Goal: Information Seeking & Learning: Learn about a topic

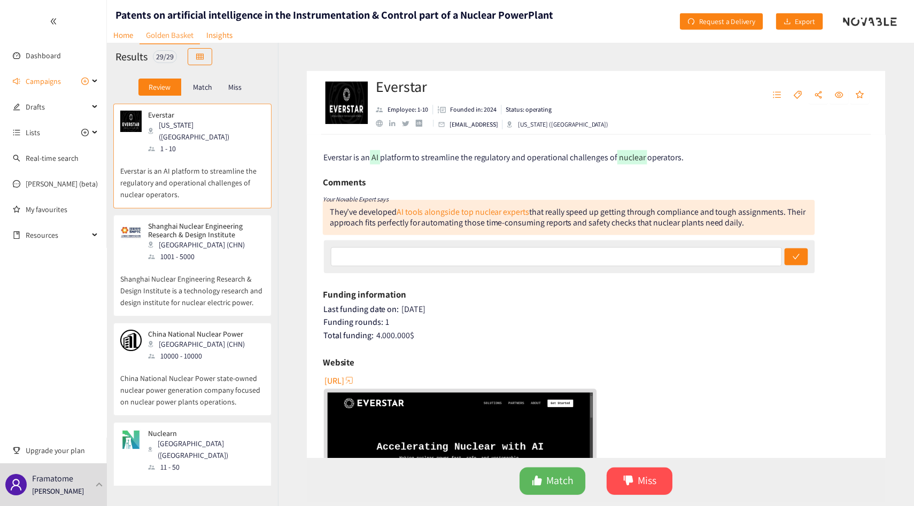
click at [211, 239] on div "[GEOGRAPHIC_DATA] (CHN)" at bounding box center [205, 245] width 115 height 12
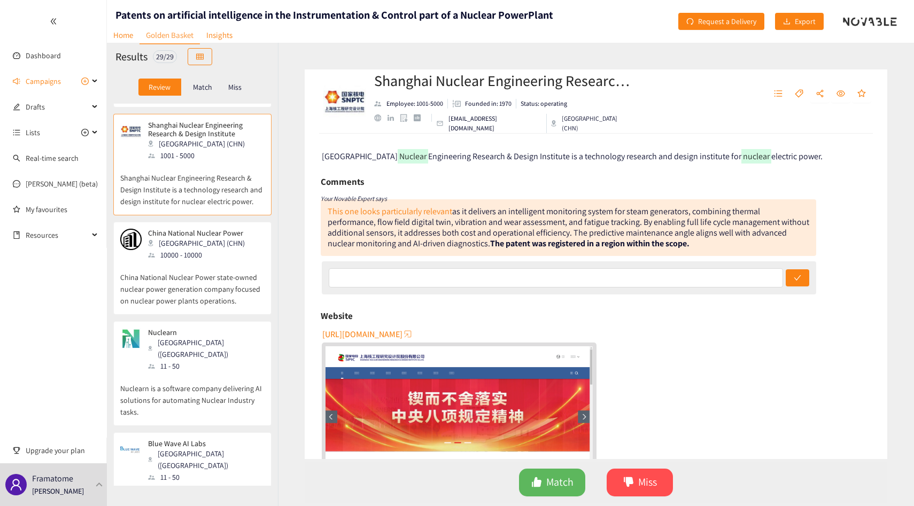
scroll to position [102, 0]
click at [211, 279] on p "China National Nuclear Power state-owned nuclear power generation company focus…" at bounding box center [192, 283] width 144 height 46
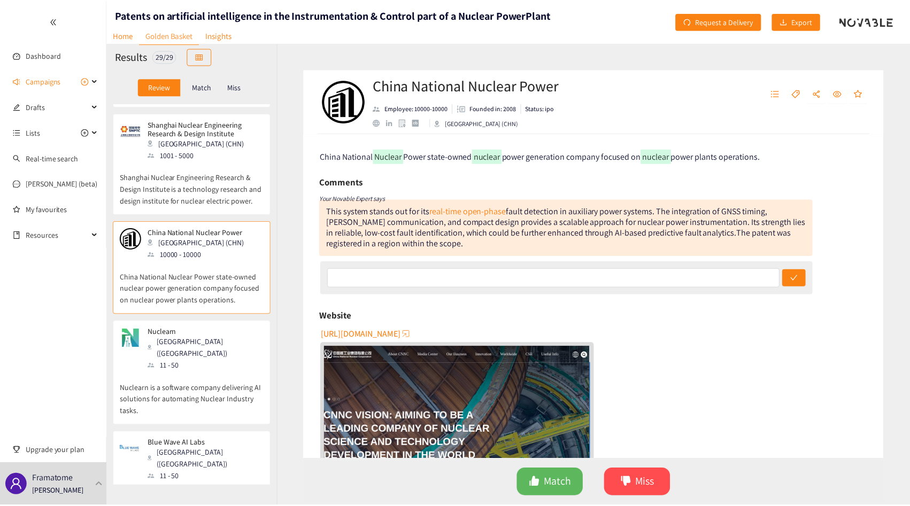
scroll to position [220, 0]
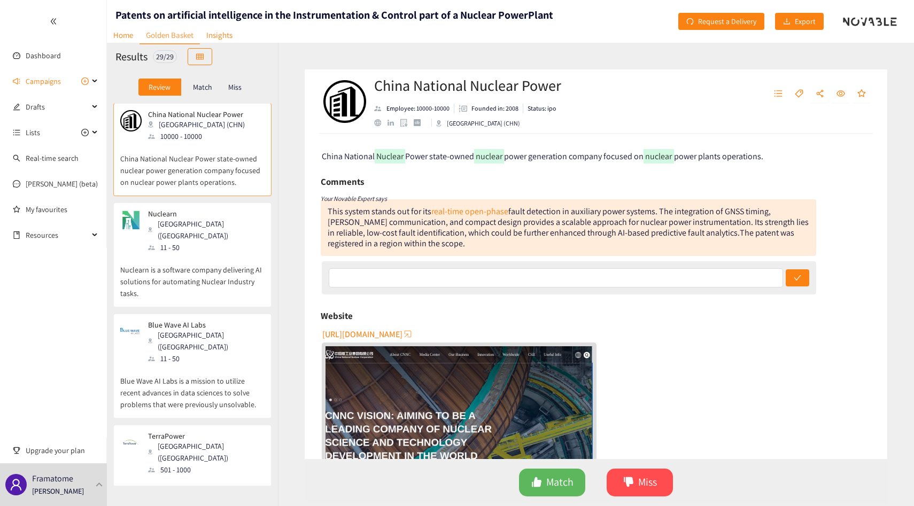
click at [211, 279] on div "Nuclearn Phoenix ([GEOGRAPHIC_DATA]) 11 - 50 Nuclearn is a software company del…" at bounding box center [192, 258] width 144 height 97
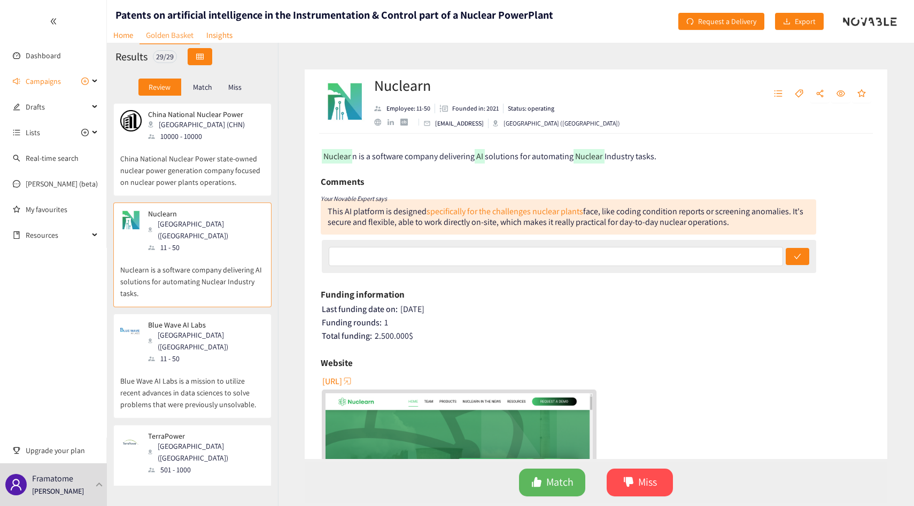
click at [207, 51] on button "button" at bounding box center [200, 56] width 25 height 17
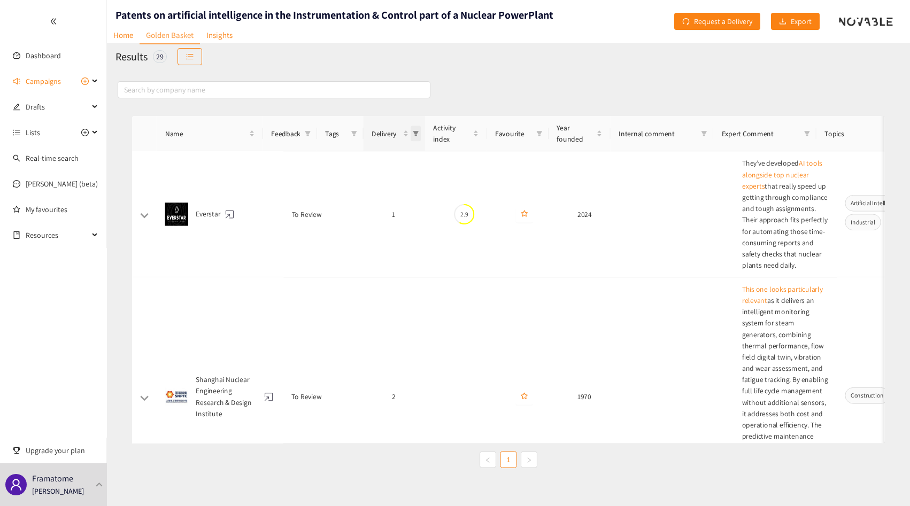
click at [411, 121] on span "Delivery" at bounding box center [412, 127] width 11 height 16
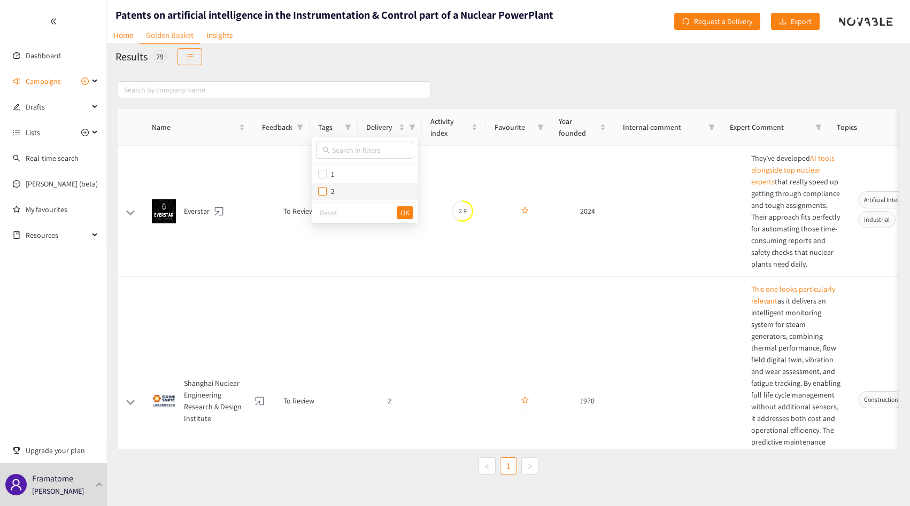
click at [326, 189] on input "checkbox" at bounding box center [322, 191] width 9 height 9
checkbox input "true"
click at [407, 211] on span "OK" at bounding box center [405, 213] width 9 height 12
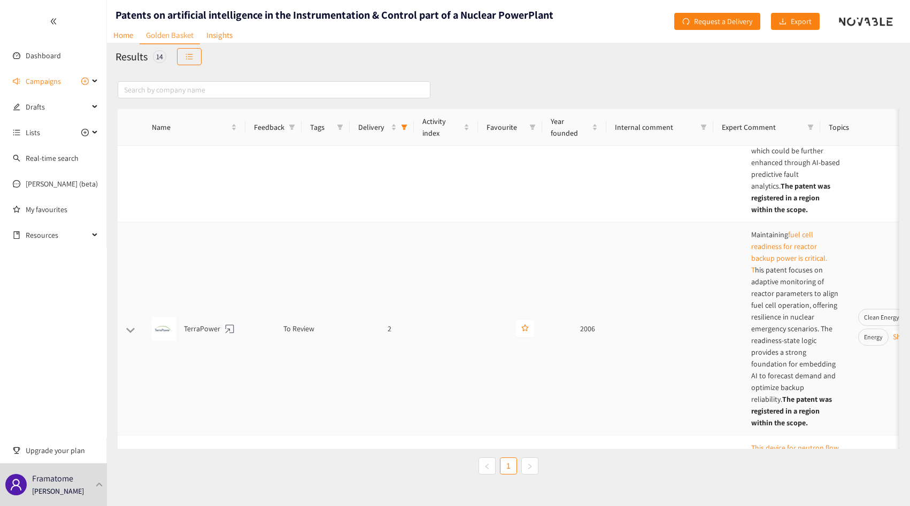
scroll to position [397, 0]
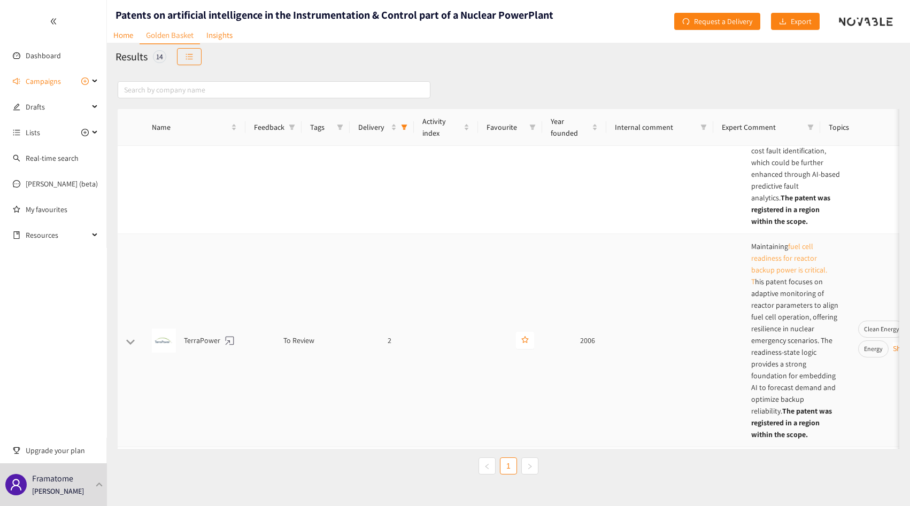
click at [766, 242] on link "fuel cell readiness for reactor backup power is critical. T" at bounding box center [789, 264] width 76 height 45
click at [749, 240] on td "Maintaining fuel cell readiness for reactor backup power is critical. T his pat…" at bounding box center [796, 340] width 107 height 213
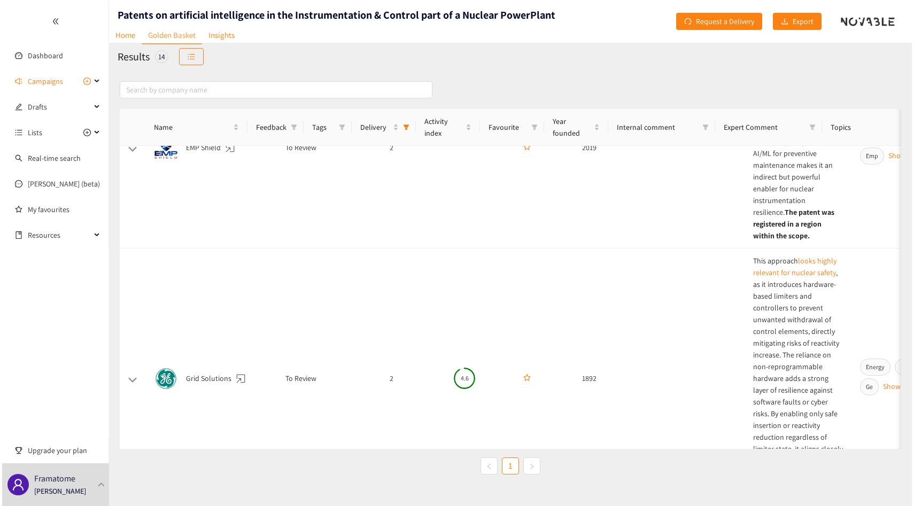
scroll to position [1921, 0]
click at [781, 256] on link "looks highly relevant for nuclear safety" at bounding box center [792, 266] width 83 height 21
click at [196, 56] on button "button" at bounding box center [189, 56] width 25 height 17
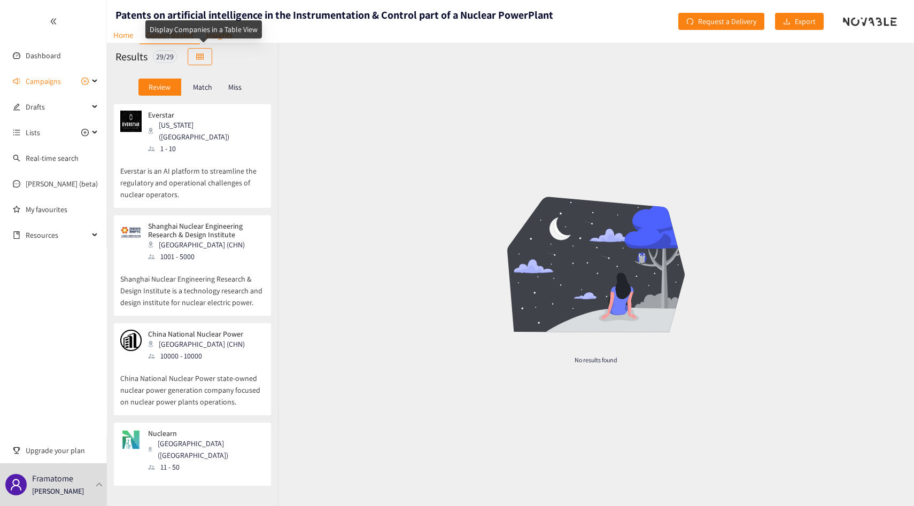
click at [188, 198] on div "Everstar [US_STATE] ([GEOGRAPHIC_DATA]) 1 - 10 Everstar is an AI platform to st…" at bounding box center [192, 295] width 171 height 382
click at [178, 263] on p "Shanghai Nuclear Engineering Research & Design Institute is a technology resear…" at bounding box center [192, 286] width 144 height 46
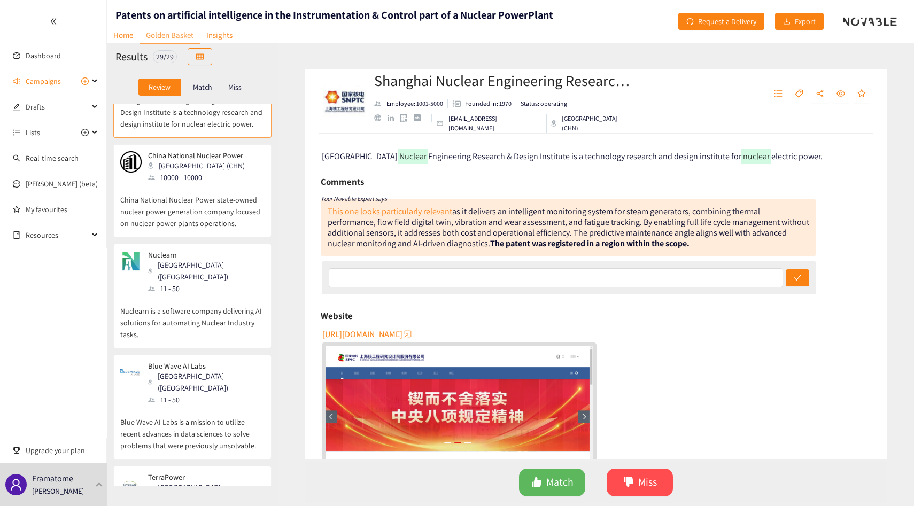
scroll to position [444, 0]
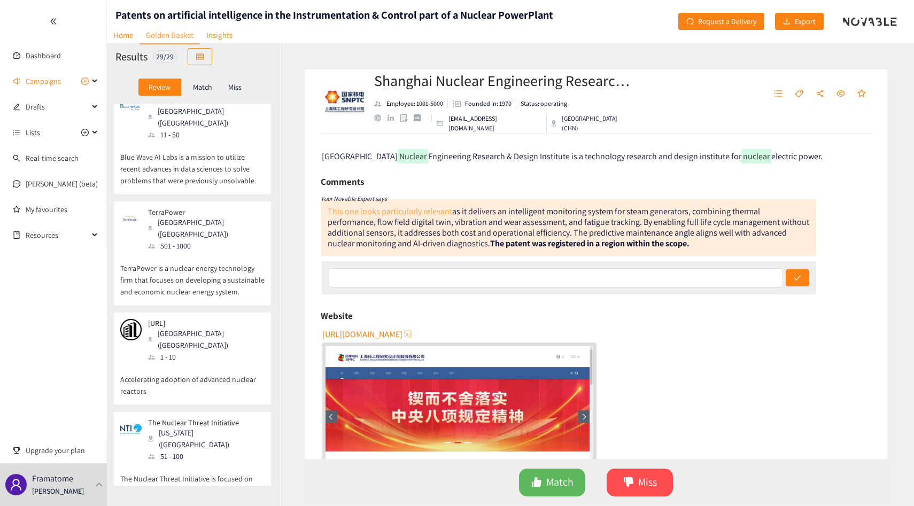
click at [349, 213] on link "This one looks particularly relevant" at bounding box center [390, 211] width 125 height 11
click at [436, 243] on div "This one looks particularly relevant as it delivers an intelligent monitoring s…" at bounding box center [569, 227] width 496 height 57
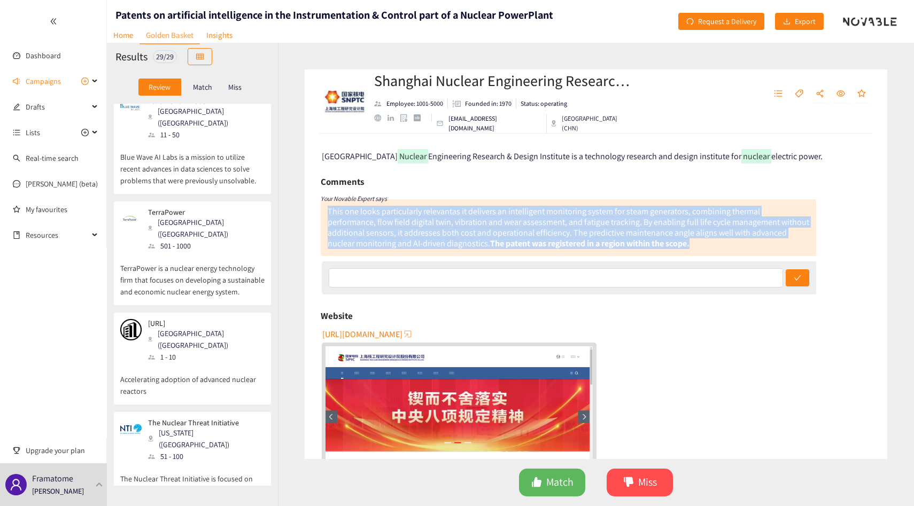
click at [436, 243] on div "This one looks particularly relevant as it delivers an intelligent monitoring s…" at bounding box center [569, 227] width 496 height 57
click at [436, 240] on div "This one looks particularly relevant as it delivers an intelligent monitoring s…" at bounding box center [569, 227] width 496 height 57
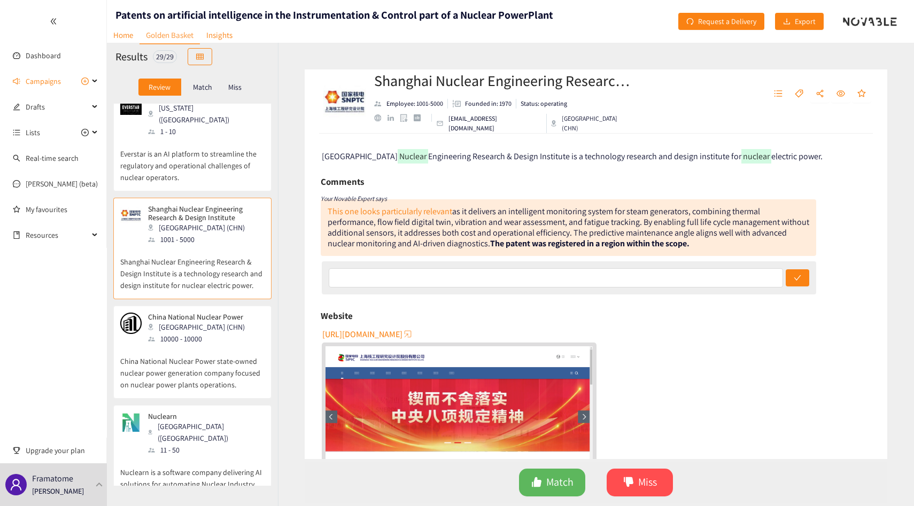
scroll to position [0, 0]
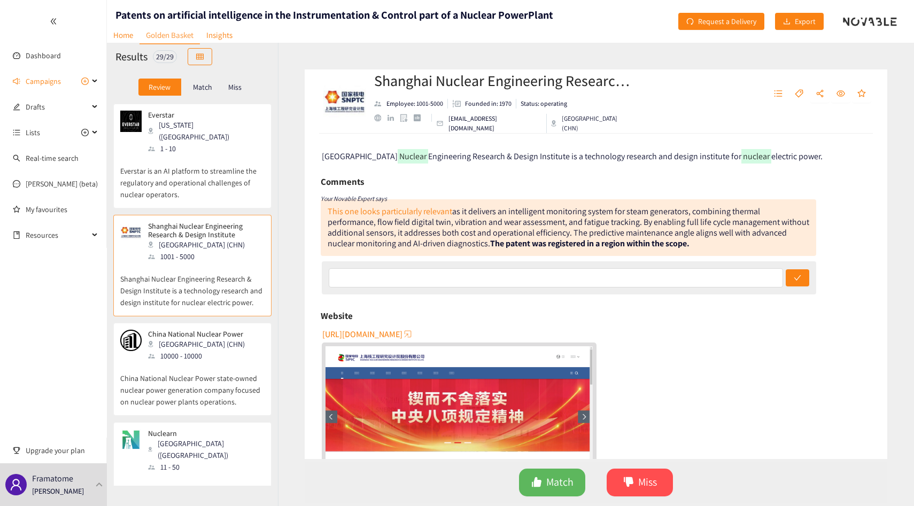
click at [213, 184] on p "Everstar is an AI platform to streamline the regulatory and operational challen…" at bounding box center [192, 178] width 144 height 46
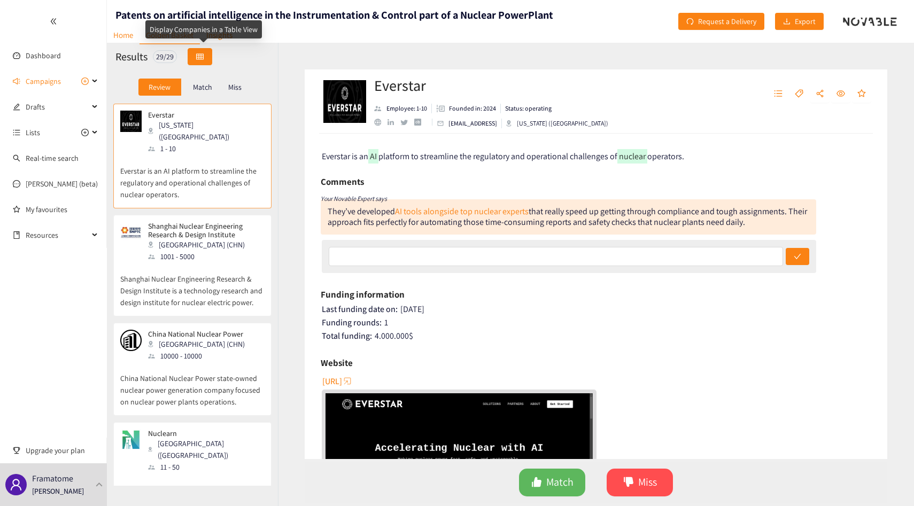
click at [202, 58] on icon "table" at bounding box center [199, 56] width 7 height 7
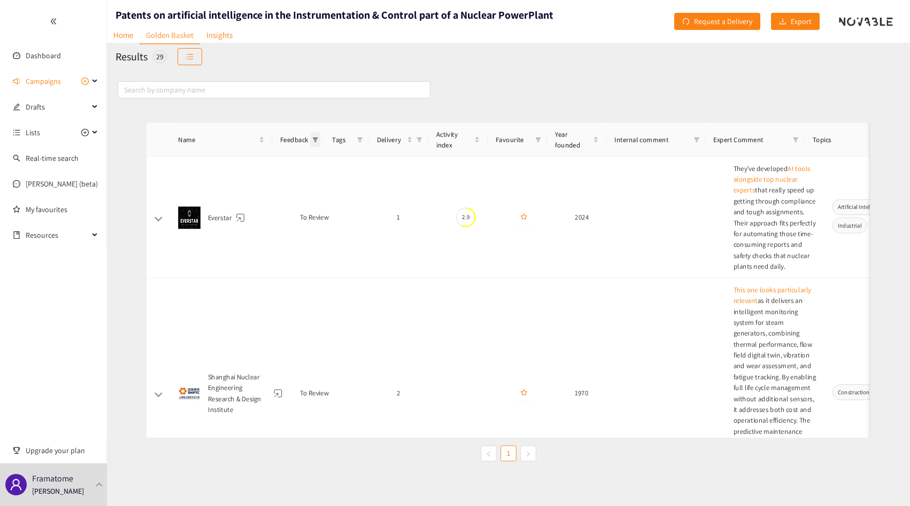
click at [299, 122] on span at bounding box center [300, 127] width 11 height 16
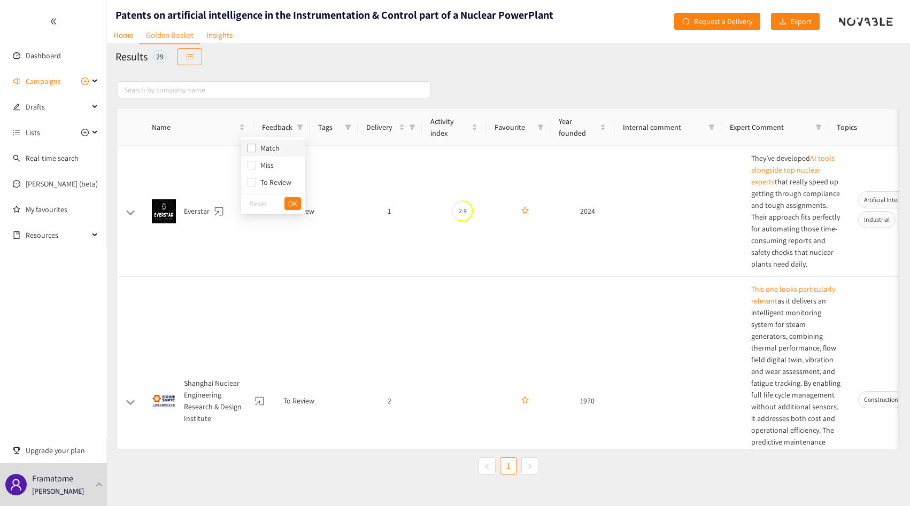
click at [252, 144] on input "checkbox" at bounding box center [252, 148] width 9 height 9
checkbox input "false"
click at [349, 127] on icon "filter" at bounding box center [348, 127] width 6 height 5
click at [410, 130] on icon "filter" at bounding box center [412, 127] width 6 height 6
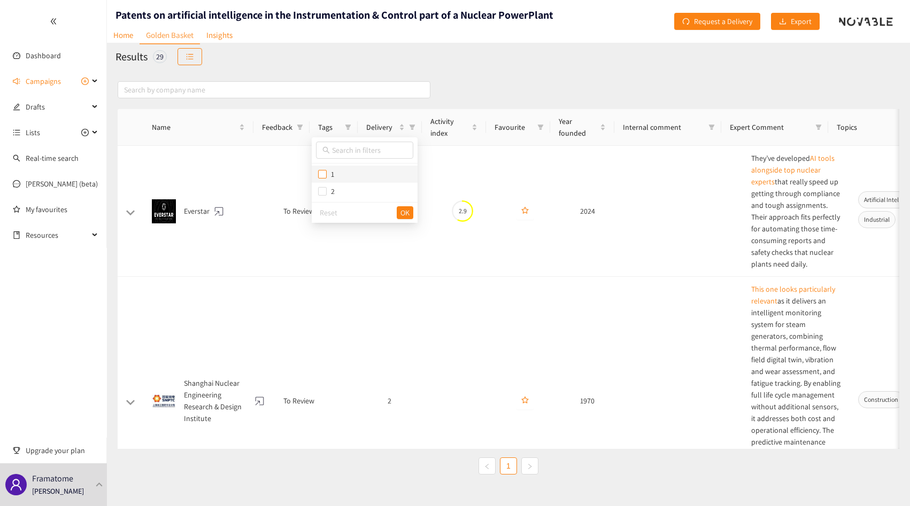
click at [326, 174] on input "checkbox" at bounding box center [322, 174] width 9 height 9
click at [323, 179] on label at bounding box center [322, 174] width 9 height 12
click at [323, 179] on input "checkbox" at bounding box center [322, 174] width 9 height 9
click at [321, 172] on input "checkbox" at bounding box center [322, 174] width 9 height 9
checkbox input "false"
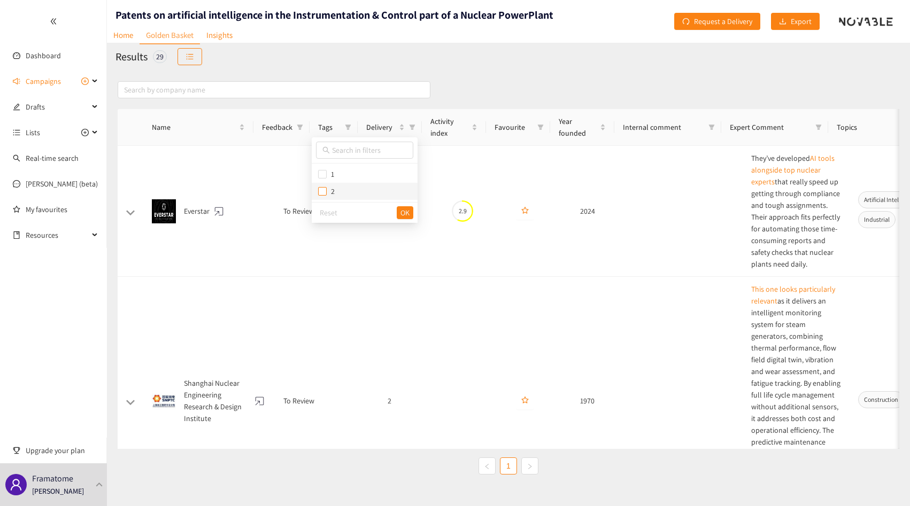
click at [321, 187] on input "checkbox" at bounding box center [322, 191] width 9 height 9
checkbox input "true"
click at [322, 174] on input "checkbox" at bounding box center [322, 174] width 9 height 9
click at [324, 176] on input "checkbox" at bounding box center [322, 174] width 9 height 9
checkbox input "false"
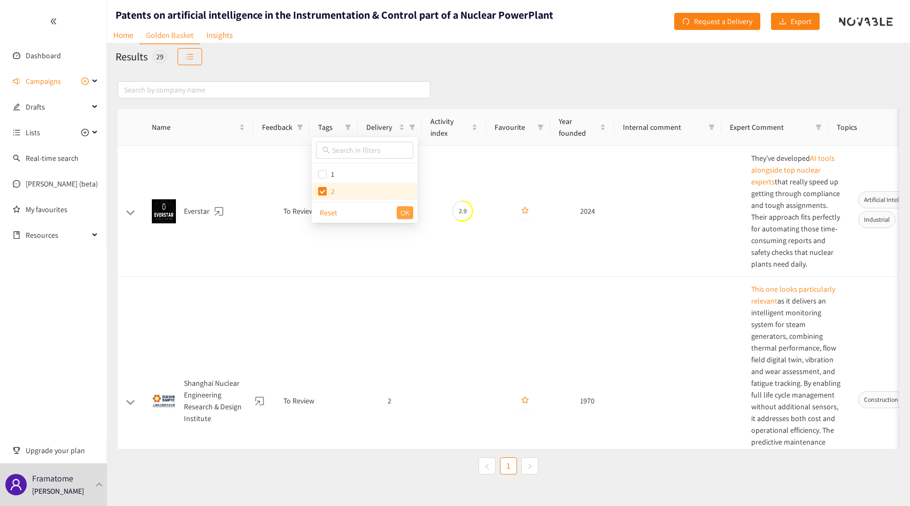
click at [409, 214] on span "OK" at bounding box center [405, 213] width 9 height 12
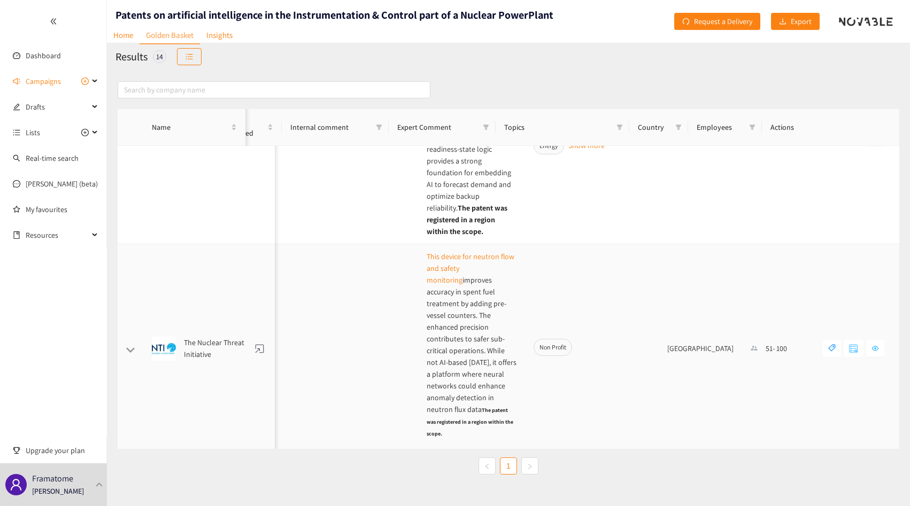
scroll to position [340, 325]
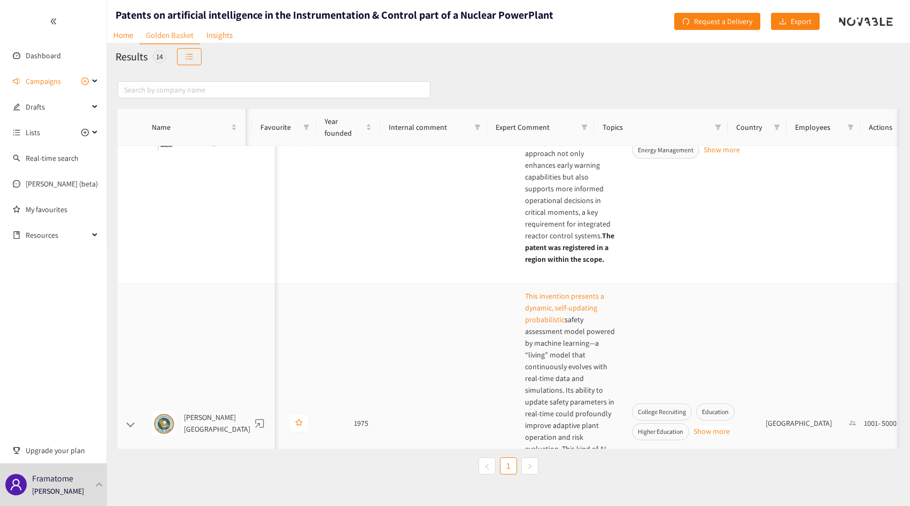
click at [525, 290] on p "This invention presents a dynamic, self-updating probabilistic safety assessmen…" at bounding box center [570, 419] width 90 height 259
click at [525, 291] on link "This invention presents a dynamic, self-updating probabilistic" at bounding box center [564, 307] width 79 height 33
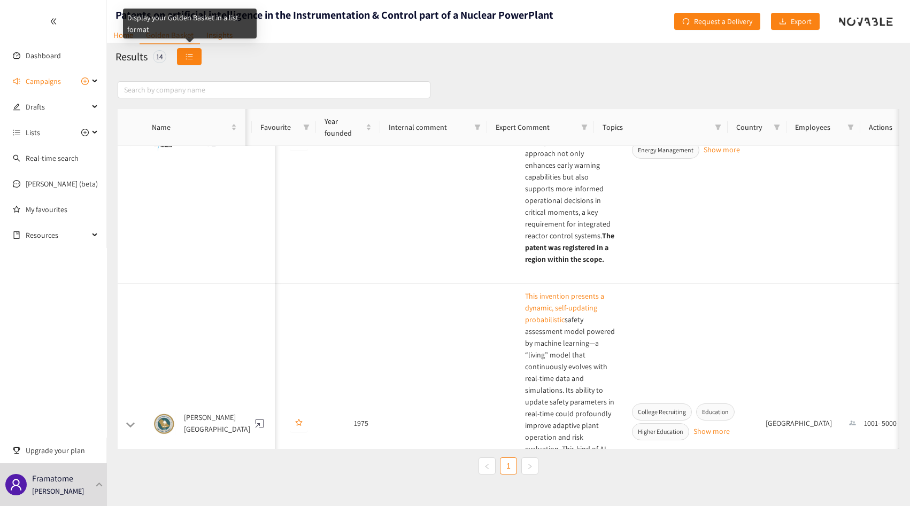
click at [192, 53] on icon "unordered-list" at bounding box center [189, 56] width 7 height 7
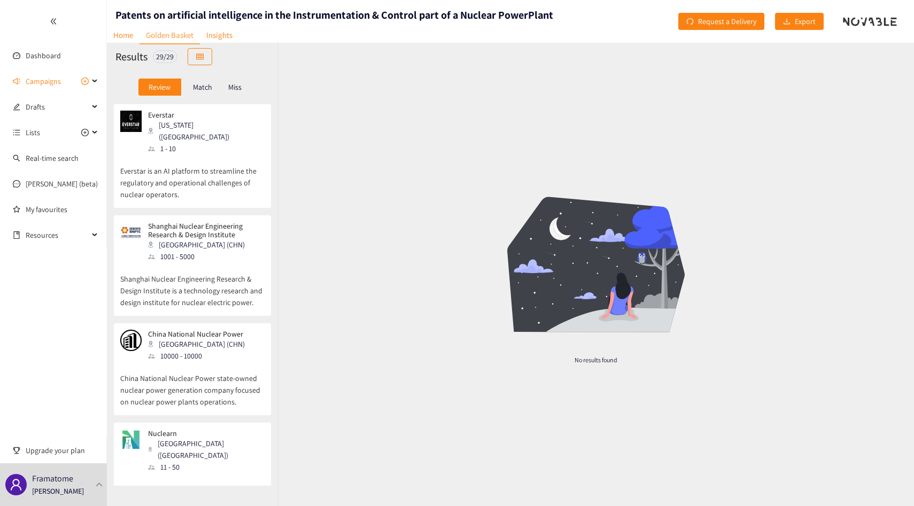
click at [183, 184] on p "Everstar is an AI platform to streamline the regulatory and operational challen…" at bounding box center [192, 178] width 144 height 46
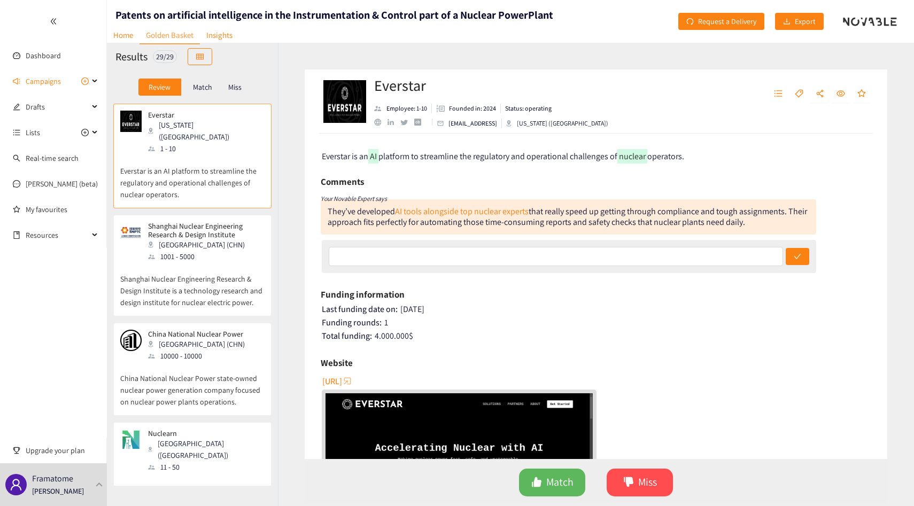
click at [230, 264] on p "Shanghai Nuclear Engineering Research & Design Institute is a technology resear…" at bounding box center [192, 286] width 144 height 46
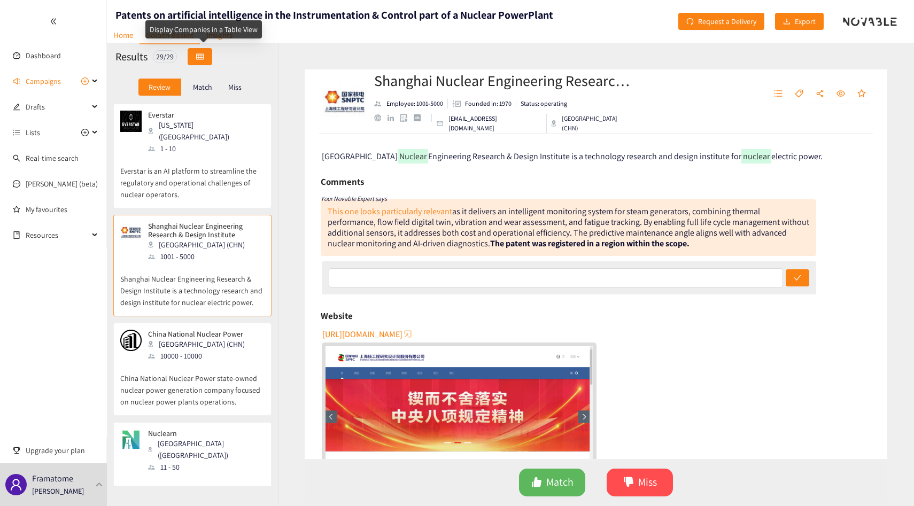
click at [202, 55] on icon "table" at bounding box center [199, 56] width 7 height 6
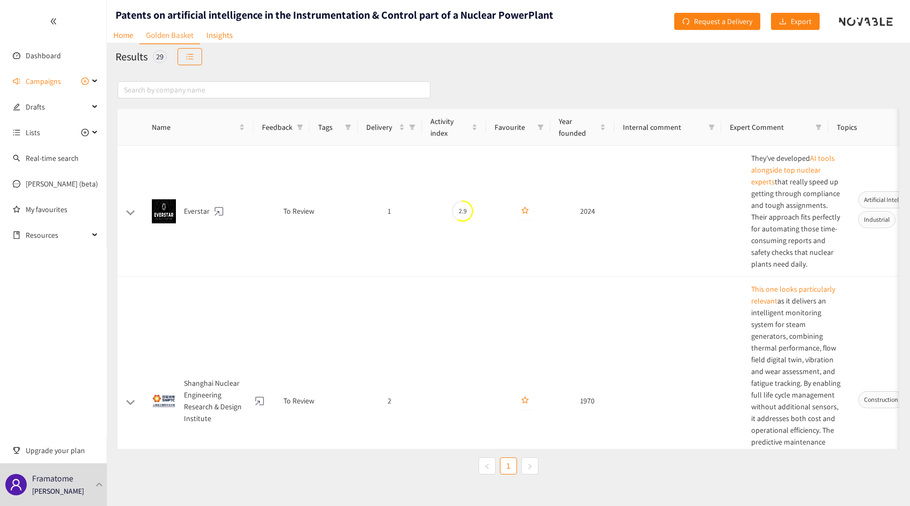
click at [203, 53] on div "Results 29" at bounding box center [508, 57] width 803 height 28
click at [192, 54] on icon "unordered-list" at bounding box center [190, 56] width 7 height 6
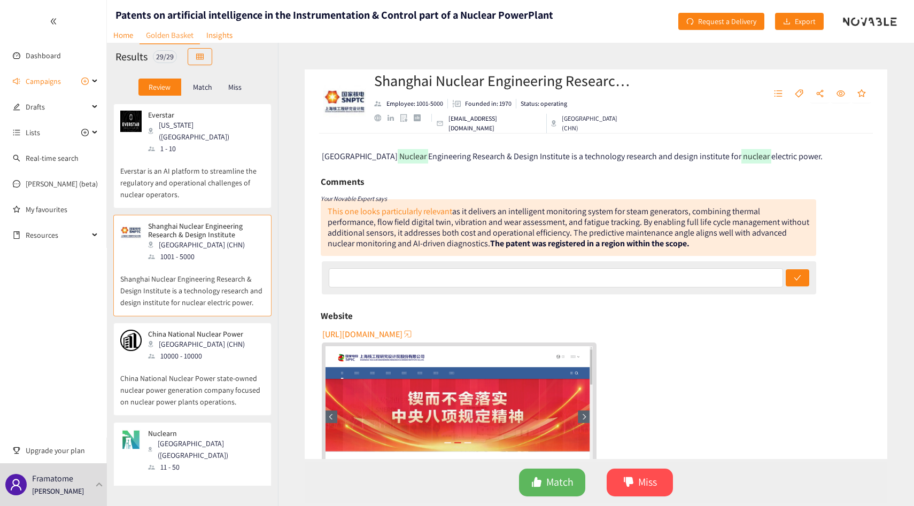
click at [216, 362] on p "China National Nuclear Power state-owned nuclear power generation company focus…" at bounding box center [192, 385] width 144 height 46
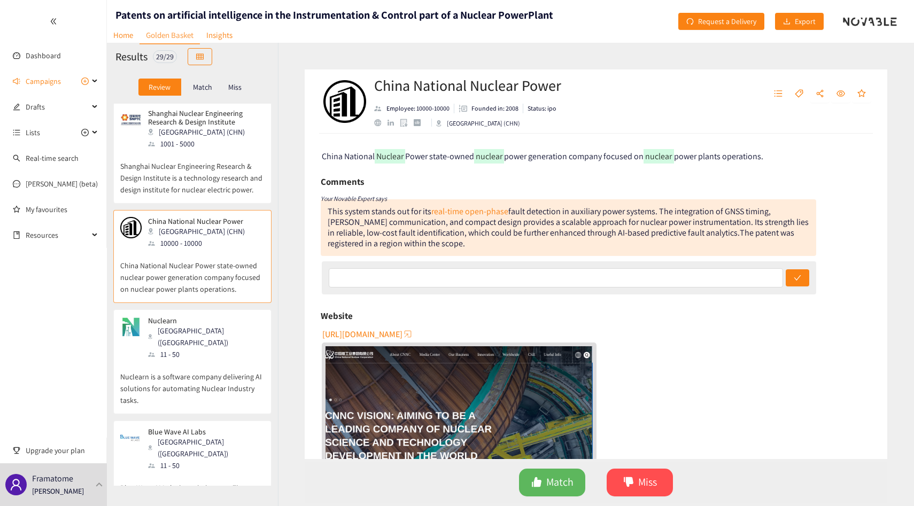
scroll to position [114, 0]
click at [215, 323] on div "Nuclearn Phoenix ([GEOGRAPHIC_DATA]) 11 - 50" at bounding box center [192, 337] width 144 height 44
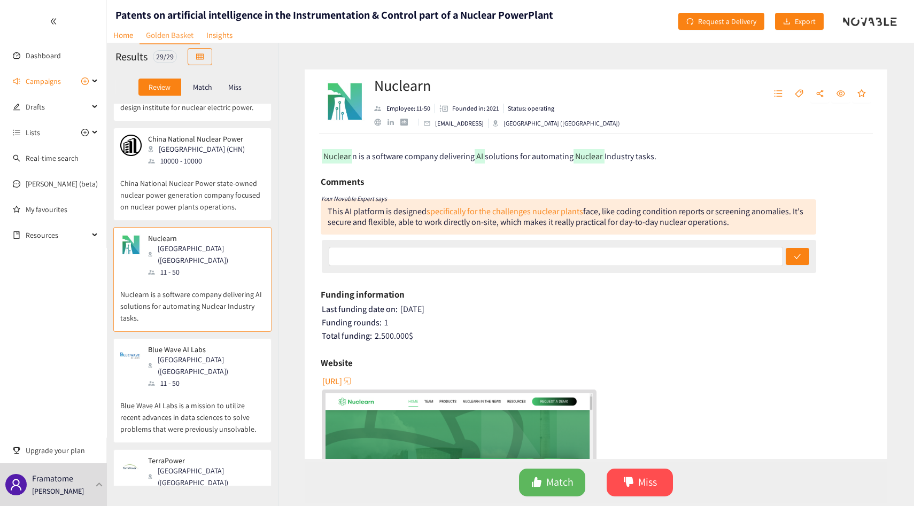
scroll to position [241, 0]
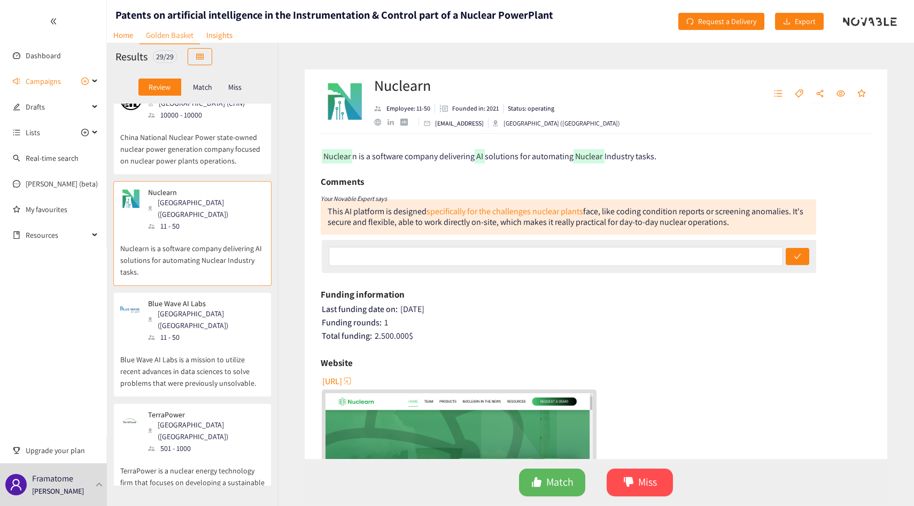
click at [181, 343] on p "Blue Wave AI Labs is a mission to utilize recent advances in data sciences to s…" at bounding box center [192, 366] width 144 height 46
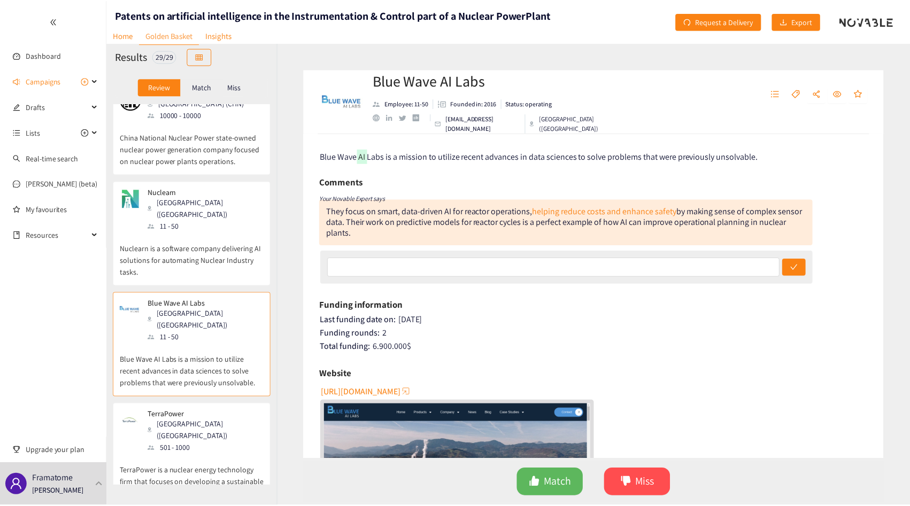
scroll to position [0, 0]
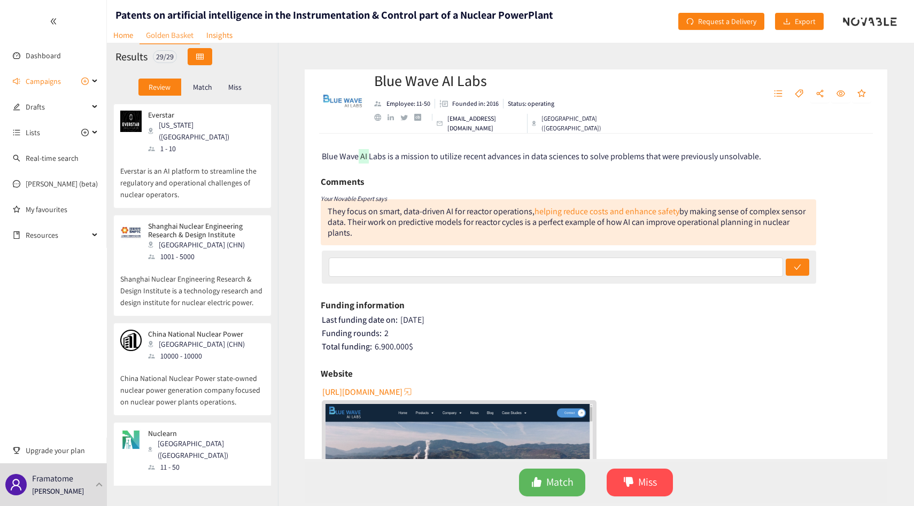
click at [204, 58] on icon "table" at bounding box center [199, 56] width 7 height 7
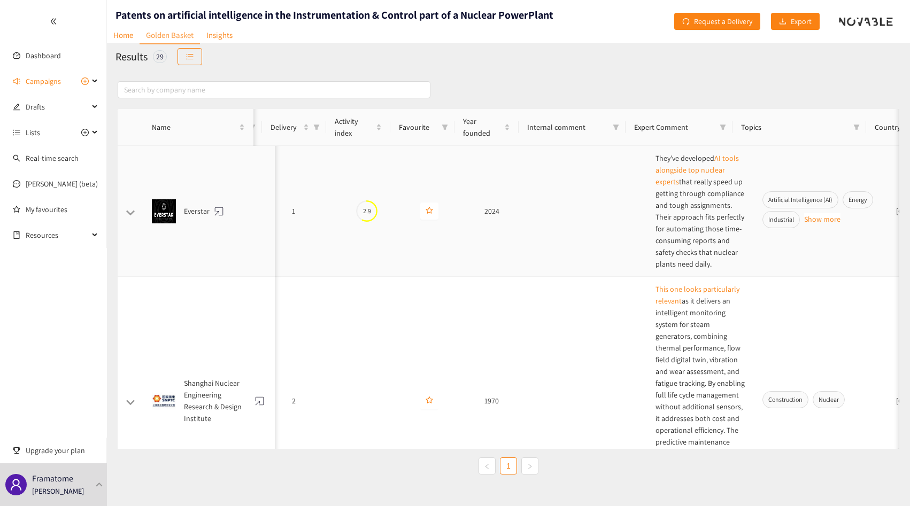
scroll to position [0, 301]
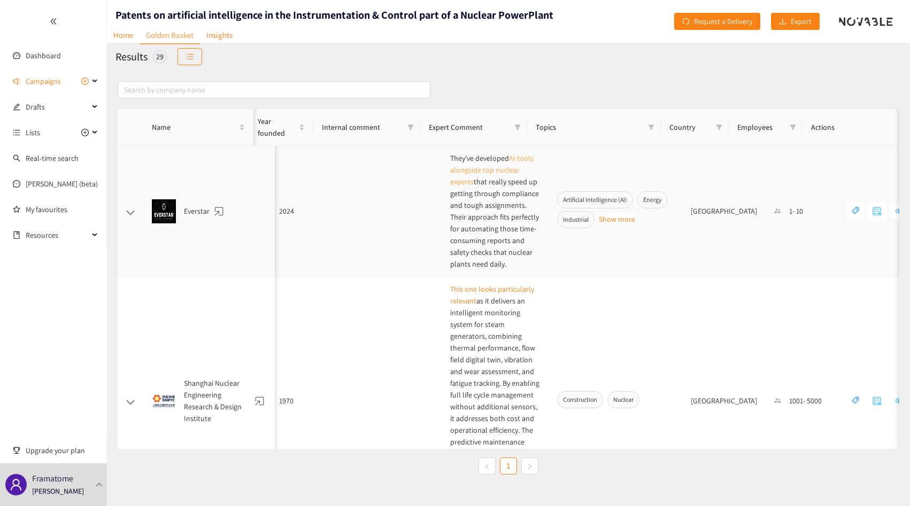
click at [450, 174] on link "AI tools alongside top nuclear experts" at bounding box center [491, 169] width 83 height 33
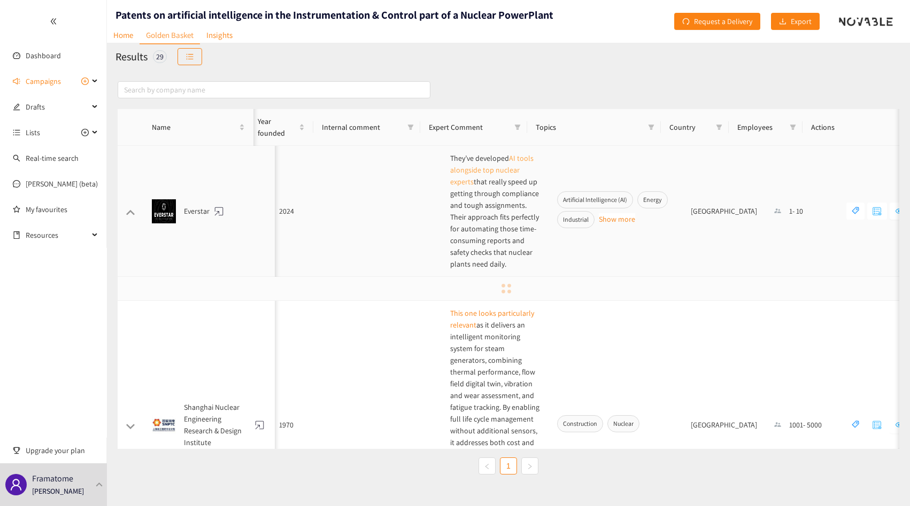
click at [450, 168] on link "AI tools alongside top nuclear experts" at bounding box center [491, 169] width 83 height 33
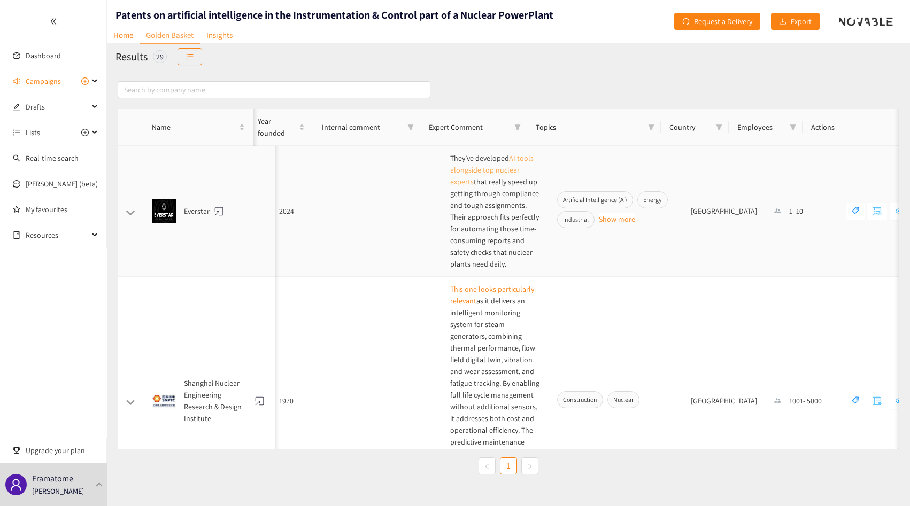
click at [450, 168] on link "AI tools alongside top nuclear experts" at bounding box center [491, 169] width 83 height 33
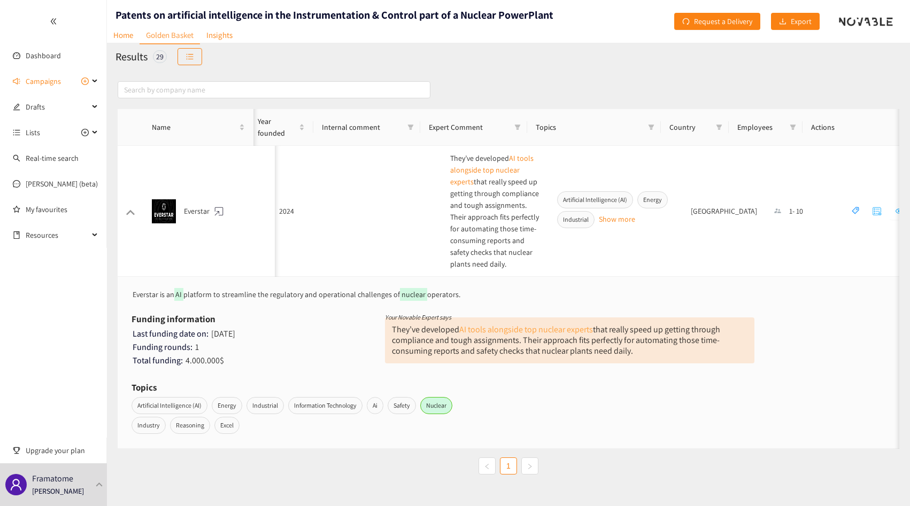
click at [488, 330] on link "AI tools alongside top nuclear experts" at bounding box center [526, 329] width 134 height 11
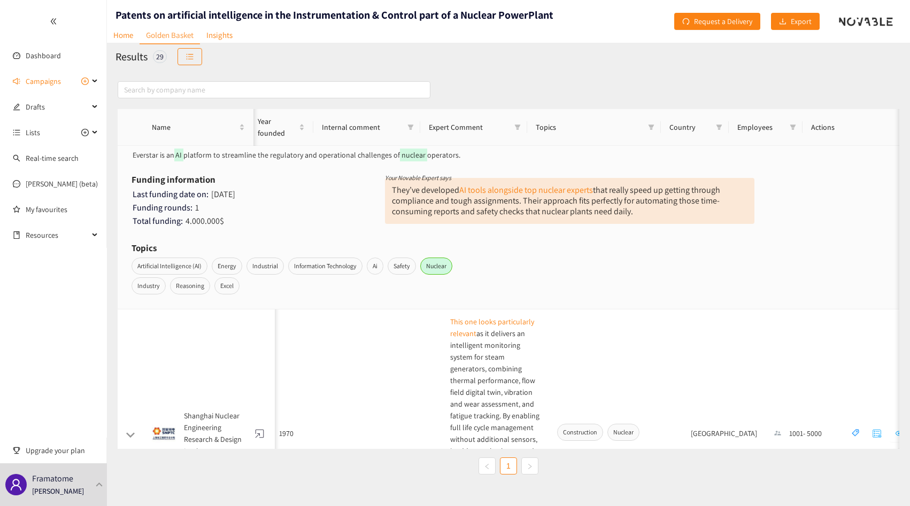
scroll to position [138, 301]
click at [443, 329] on td "This one looks particularly relevant as it delivers an intelligent monitoring s…" at bounding box center [495, 435] width 107 height 249
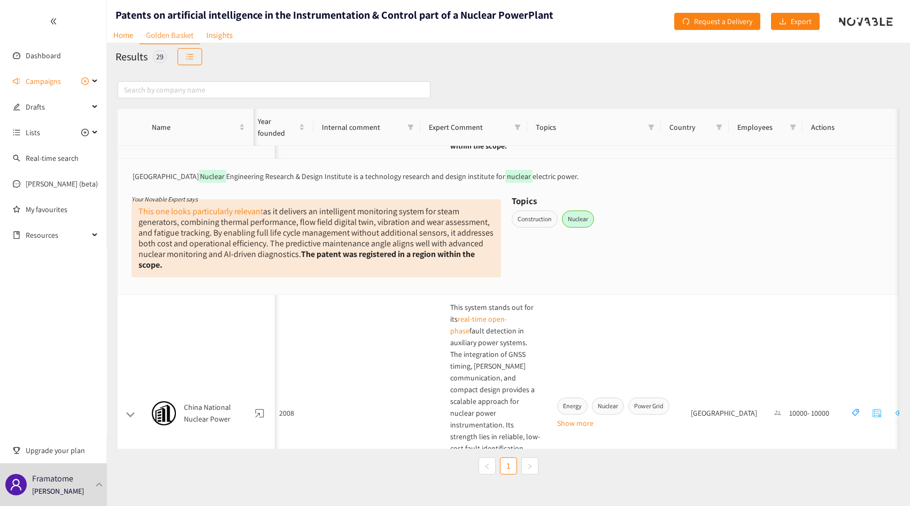
scroll to position [448, 301]
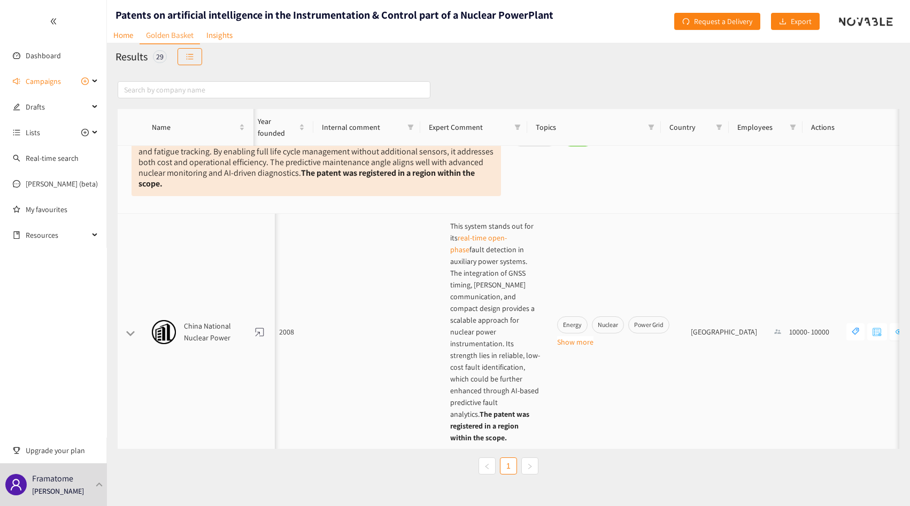
click at [491, 253] on span "This system stands out for its real-time open-phase fault detection in auxiliar…" at bounding box center [495, 331] width 90 height 221
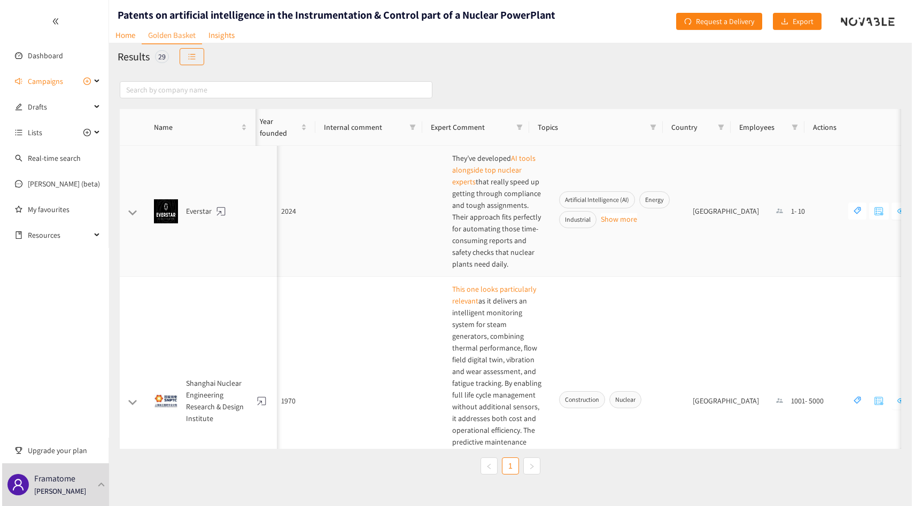
scroll to position [0, 0]
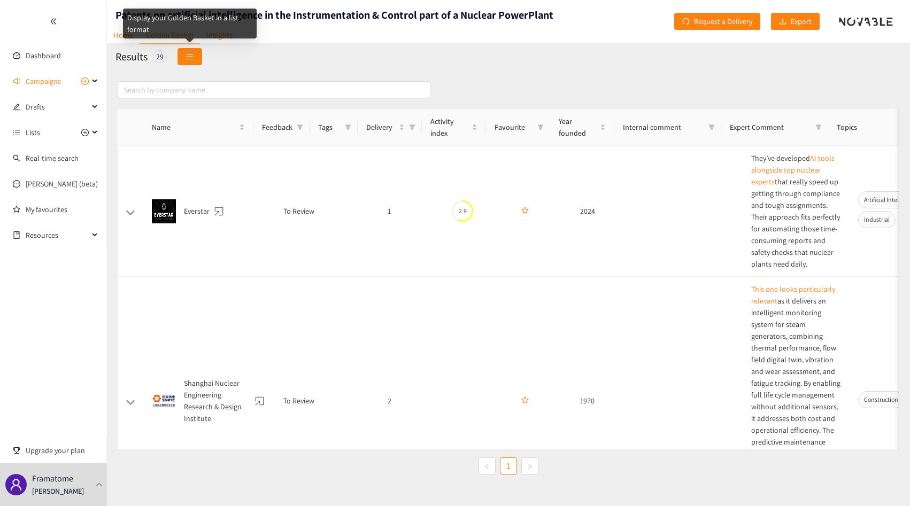
click at [195, 57] on button "button" at bounding box center [190, 56] width 25 height 17
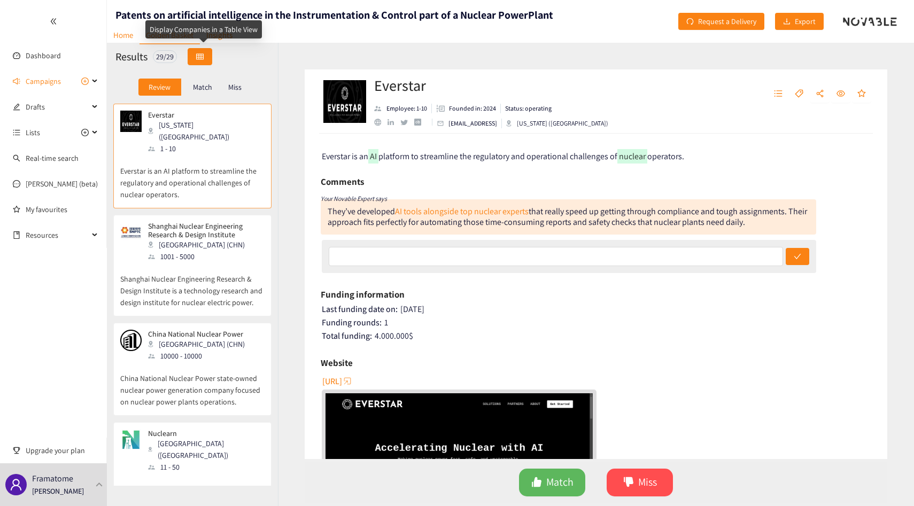
click at [195, 56] on button "button" at bounding box center [200, 56] width 25 height 17
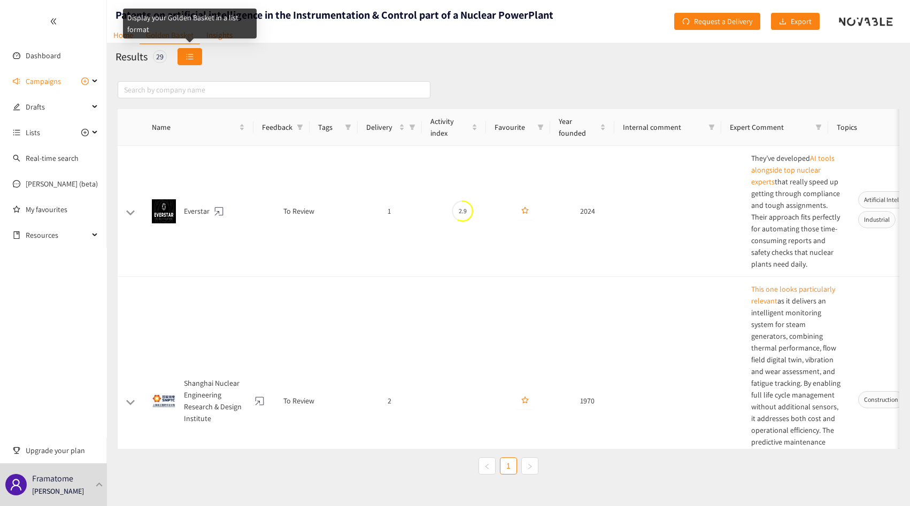
click at [188, 53] on icon "unordered-list" at bounding box center [189, 56] width 7 height 7
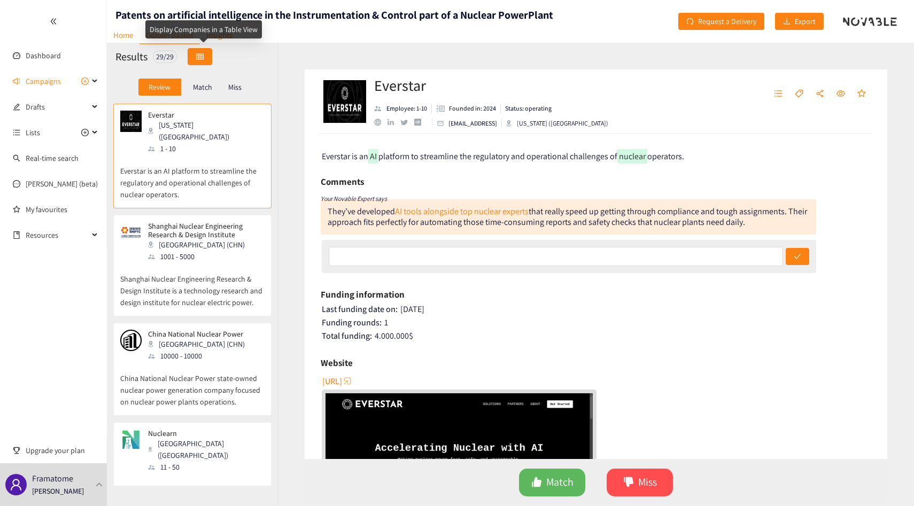
click at [202, 54] on icon "table" at bounding box center [199, 56] width 7 height 6
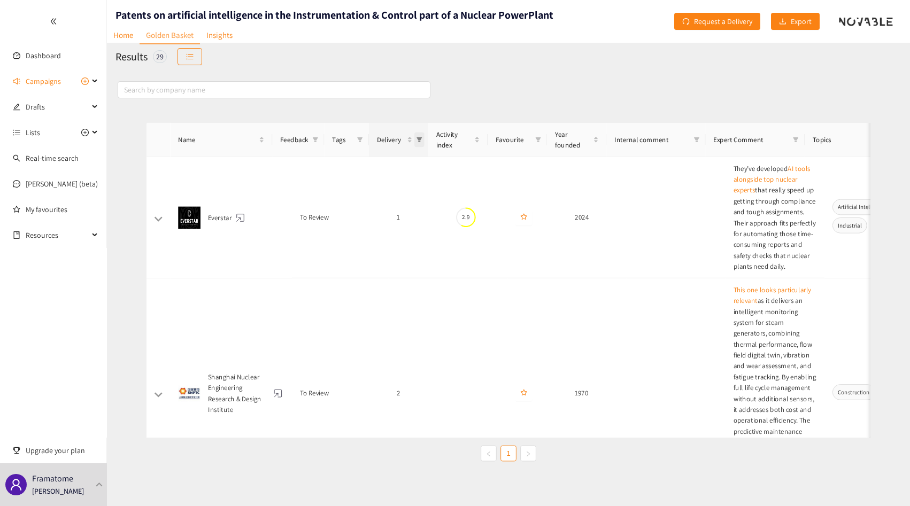
click at [412, 131] on span "Delivery" at bounding box center [412, 127] width 11 height 16
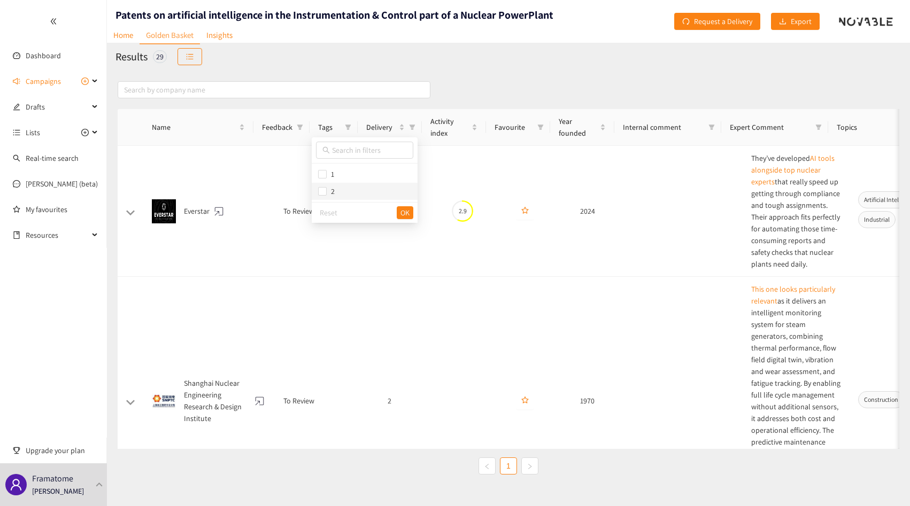
click at [330, 191] on span "2" at bounding box center [331, 192] width 8 height 10
checkbox input "true"
click at [393, 215] on div "Reset OK" at bounding box center [365, 212] width 106 height 21
click at [398, 215] on button "OK" at bounding box center [405, 212] width 17 height 13
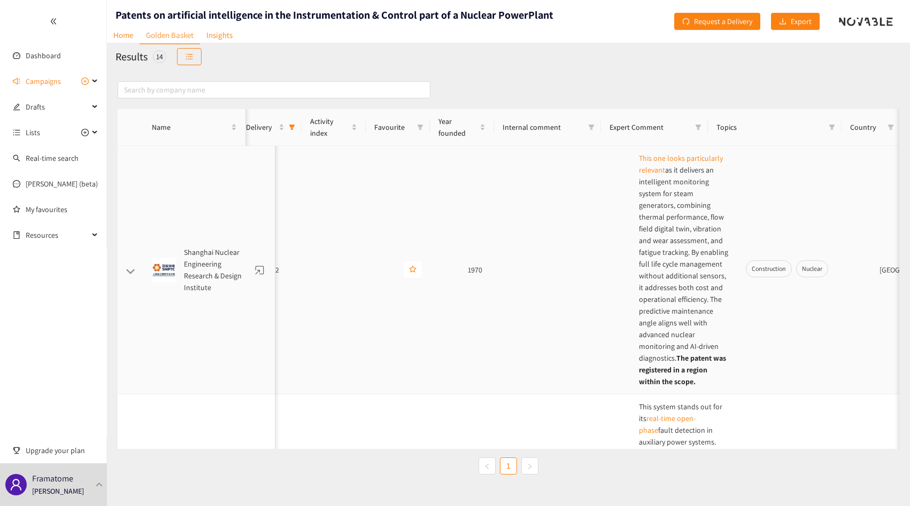
scroll to position [0, 115]
click at [158, 247] on div "Shanghai Nuclear Engineering Research & Design Institute" at bounding box center [209, 270] width 114 height 47
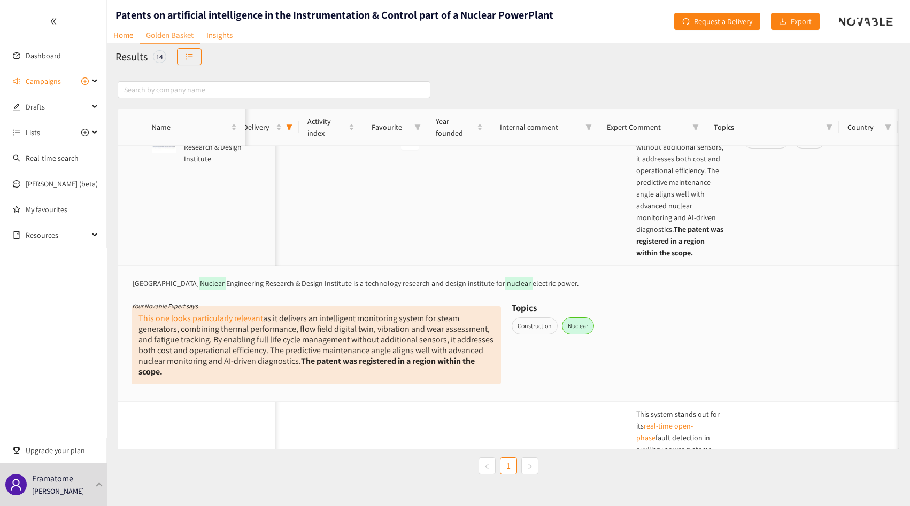
scroll to position [130, 115]
click at [168, 317] on link "This one looks particularly relevant" at bounding box center [200, 316] width 125 height 11
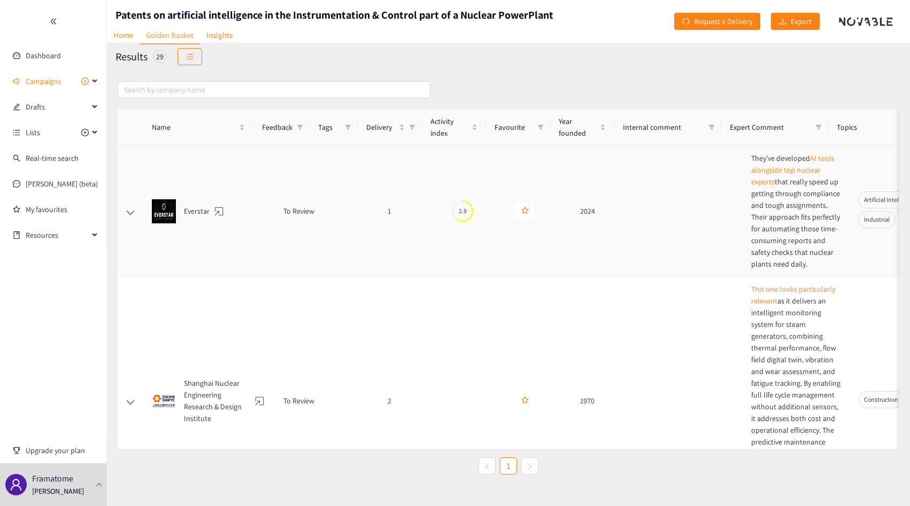
click at [130, 204] on td at bounding box center [131, 211] width 26 height 131
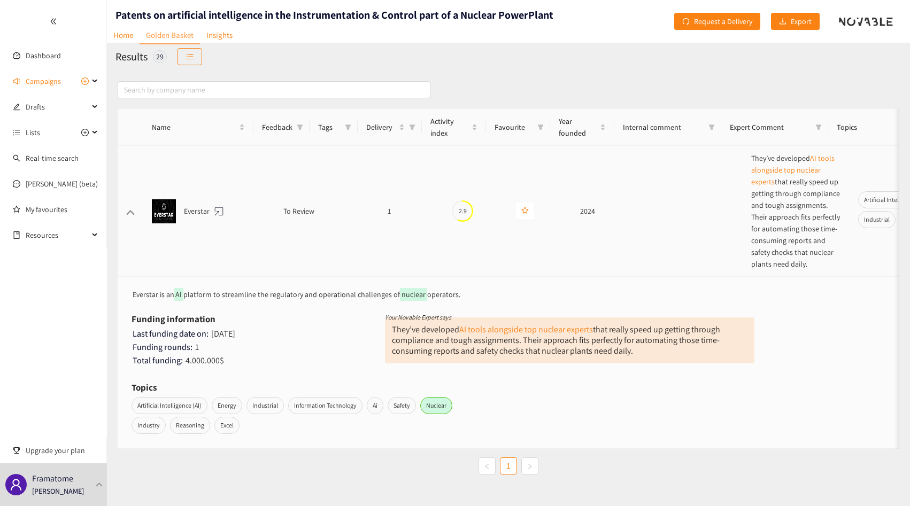
click at [130, 204] on td at bounding box center [131, 211] width 26 height 131
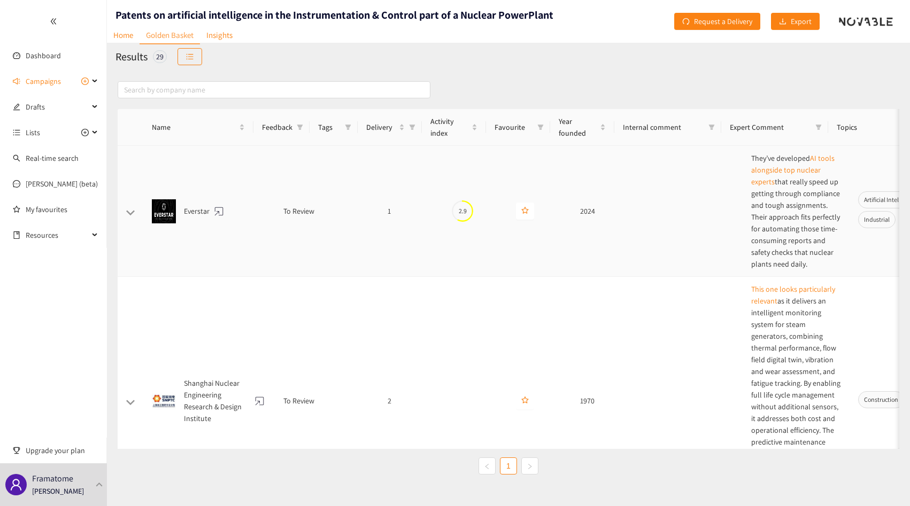
click at [130, 204] on td at bounding box center [131, 211] width 26 height 131
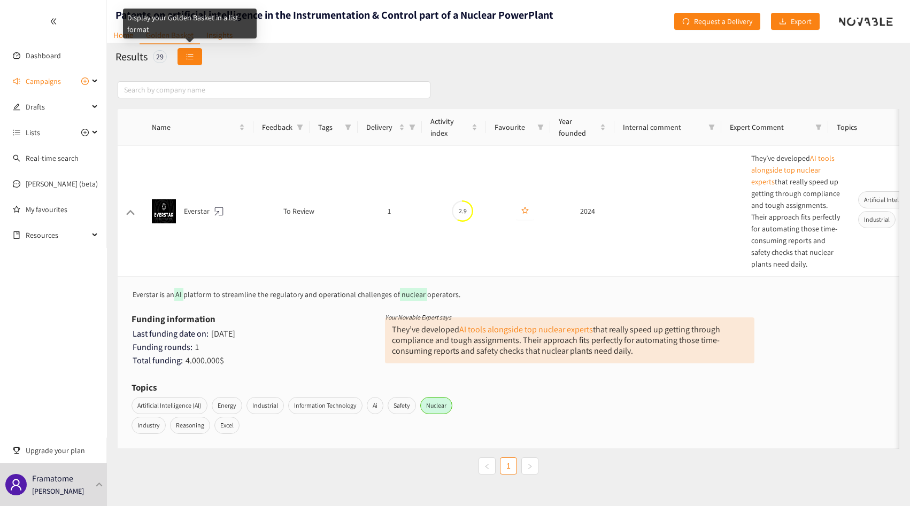
click at [183, 57] on button "button" at bounding box center [190, 56] width 25 height 17
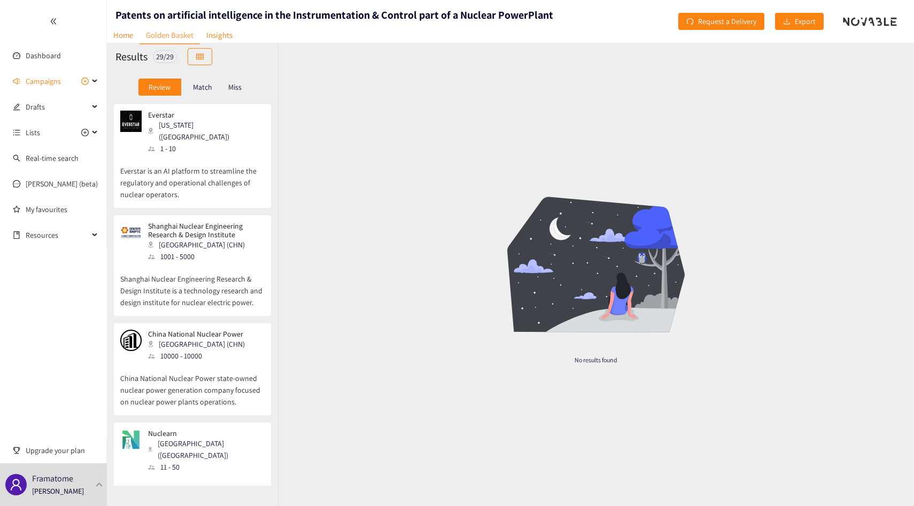
click at [173, 167] on p "Everstar is an AI platform to streamline the regulatory and operational challen…" at bounding box center [192, 178] width 144 height 46
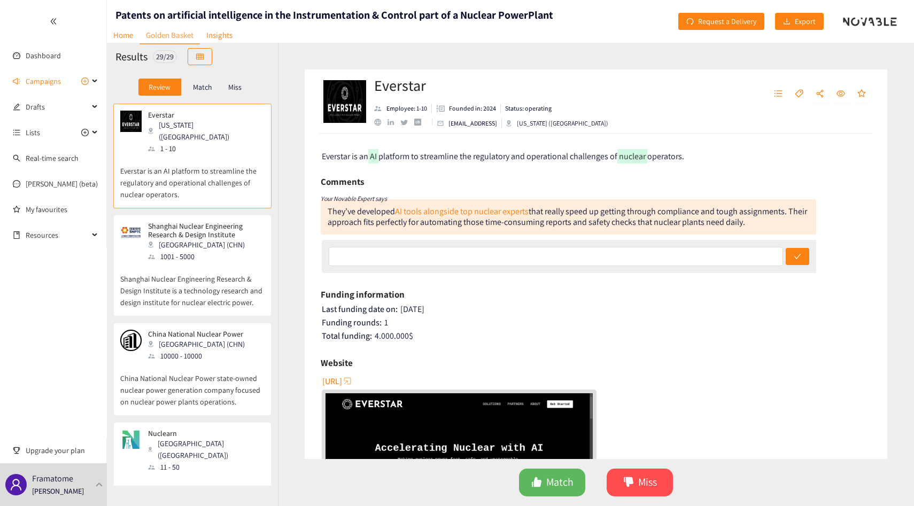
click at [197, 251] on div "1001 - 5000" at bounding box center [205, 257] width 115 height 12
